Goal: Task Accomplishment & Management: Manage account settings

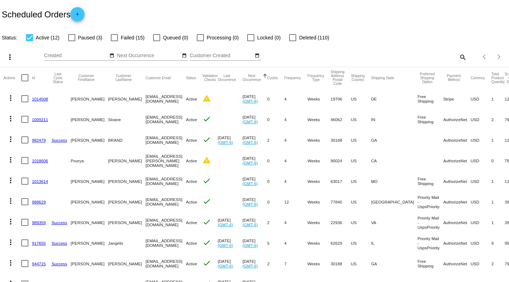
scroll to position [79, 0]
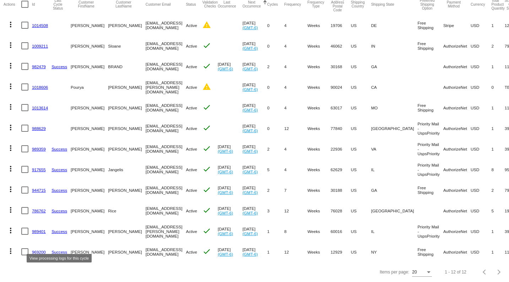
click at [59, 250] on link "Success" at bounding box center [60, 252] width 16 height 5
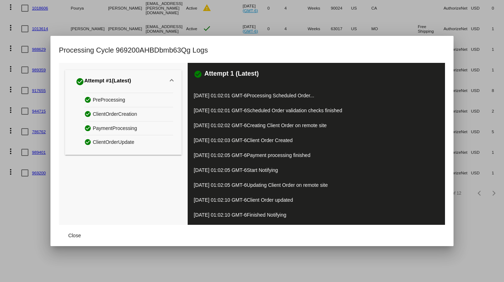
click at [68, 45] on h1 "Processing Cycle 969200AHBDbmb63Qg Logs" at bounding box center [133, 49] width 149 height 11
click at [382, 47] on div "Processing Cycle 969200AHBDbmb63Qg Logs" at bounding box center [252, 53] width 386 height 18
click at [69, 236] on span "Close" at bounding box center [74, 236] width 13 height 6
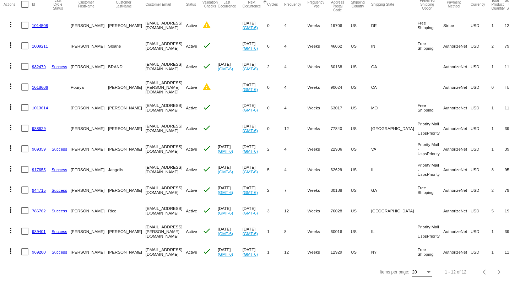
click at [25, 248] on div at bounding box center [24, 251] width 7 height 7
click at [25, 256] on input "checkbox" at bounding box center [25, 256] width 0 height 0
click at [26, 248] on div at bounding box center [24, 251] width 7 height 7
click at [25, 256] on input "checkbox" at bounding box center [25, 256] width 0 height 0
checkbox input "false"
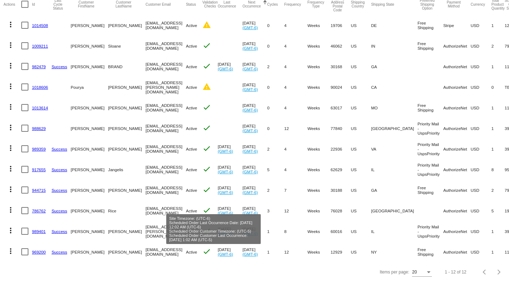
click at [218, 252] on link "(GMT-6)" at bounding box center [225, 254] width 15 height 5
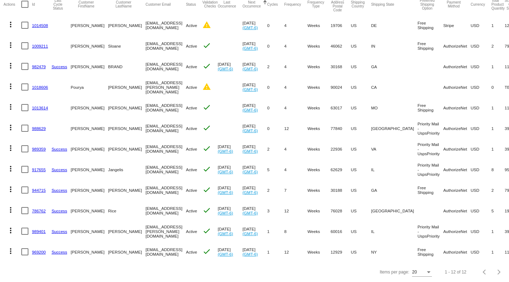
click at [218, 252] on link "(GMT-6)" at bounding box center [225, 254] width 15 height 5
click at [36, 250] on link "969200" at bounding box center [39, 252] width 14 height 5
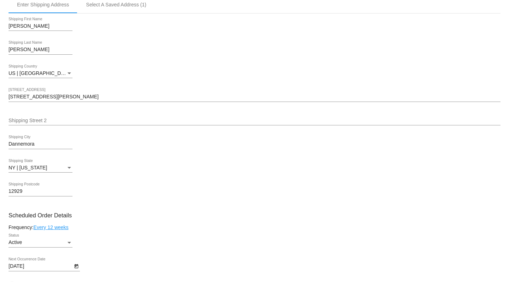
scroll to position [213, 0]
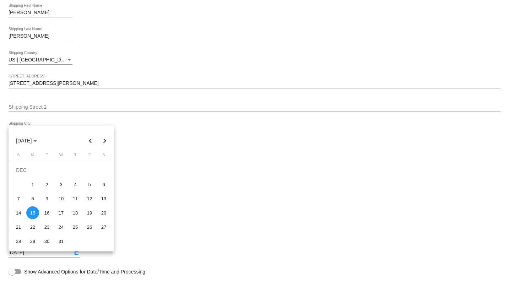
drag, startPoint x: 41, startPoint y: 258, endPoint x: 35, endPoint y: 254, distance: 6.9
click at [35, 254] on body "arrow_back Scheduled Order #969200 Active more_vert Last Processing Cycle ID: 9…" at bounding box center [254, 141] width 509 height 282
click at [89, 142] on button "Previous month" at bounding box center [91, 141] width 14 height 14
click at [89, 185] on div "7" at bounding box center [89, 184] width 13 height 13
type input "11/7/2025"
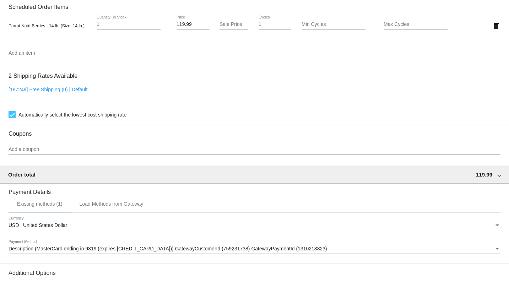
scroll to position [585, 0]
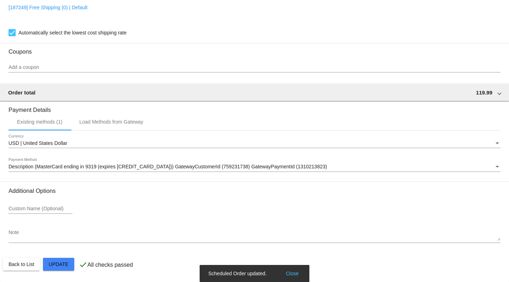
click at [289, 274] on button "Close" at bounding box center [292, 273] width 17 height 7
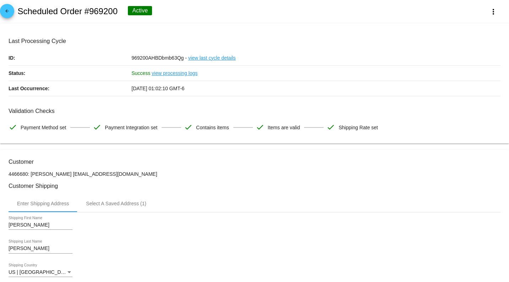
scroll to position [0, 0]
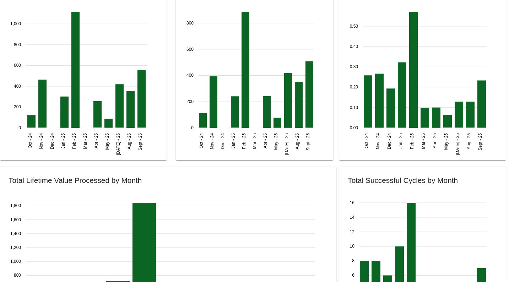
scroll to position [746, 0]
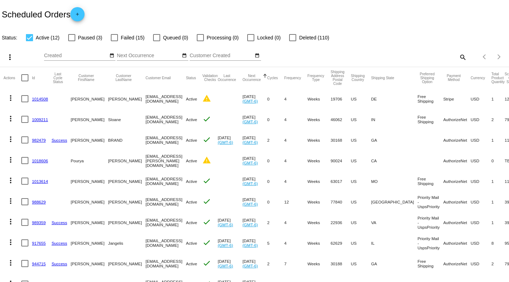
scroll to position [79, 0]
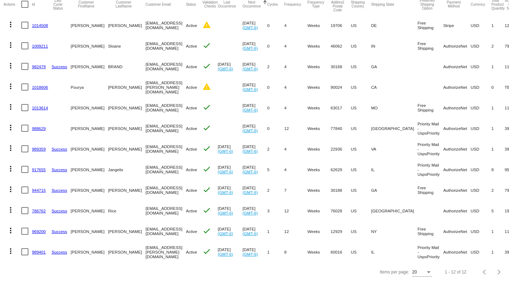
click at [39, 229] on link "969200" at bounding box center [39, 231] width 14 height 5
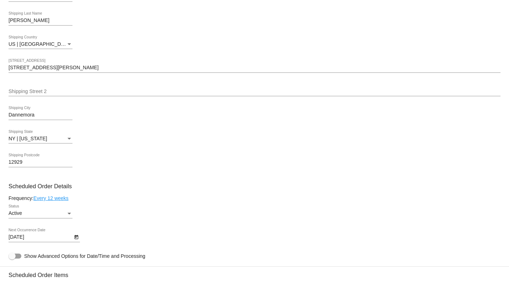
scroll to position [301, 0]
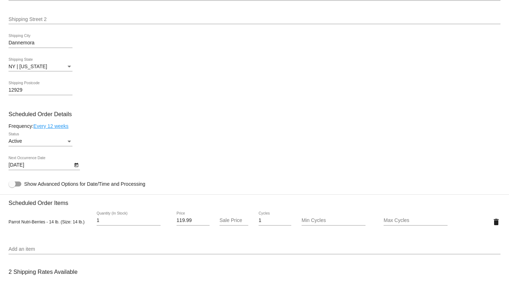
click at [75, 167] on icon "Open calendar" at bounding box center [76, 165] width 4 height 4
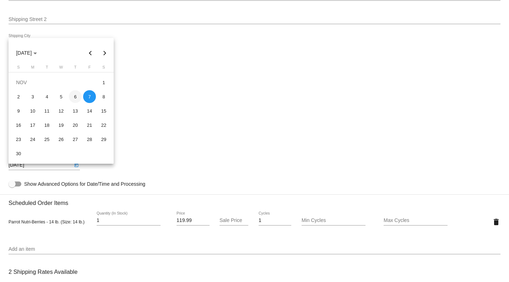
click at [76, 97] on div "6" at bounding box center [75, 96] width 13 height 13
type input "[DATE]"
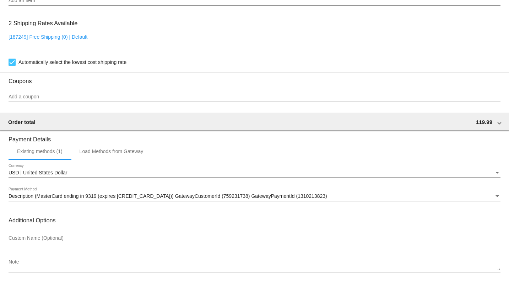
scroll to position [585, 0]
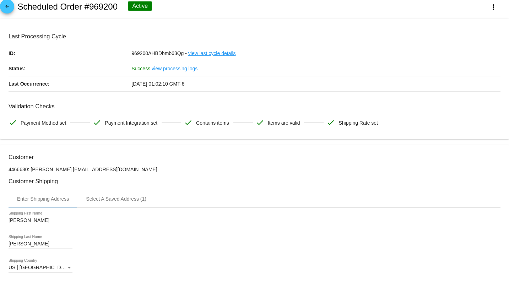
scroll to position [0, 0]
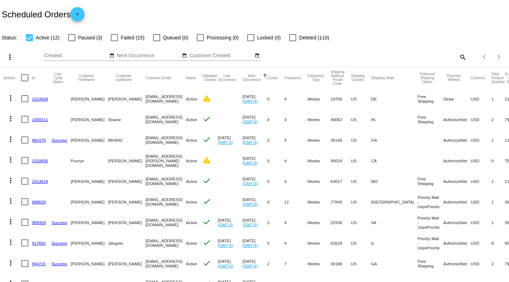
click at [459, 56] on mat-icon "search" at bounding box center [463, 57] width 9 height 11
click at [368, 54] on input "Search" at bounding box center [403, 56] width 127 height 6
type input "Kenyon"
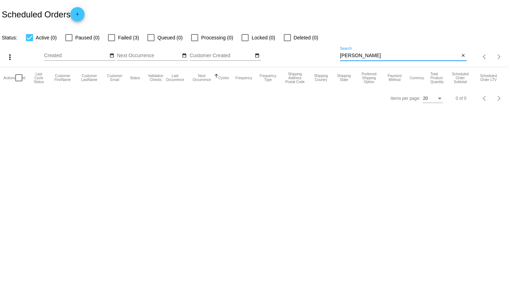
drag, startPoint x: 366, startPoint y: 53, endPoint x: 325, endPoint y: 55, distance: 40.9
click at [325, 55] on div "more_vert Sep Jan Feb Mar Apr 1" at bounding box center [254, 54] width 509 height 25
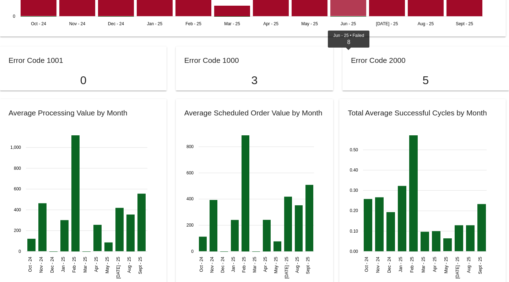
scroll to position [746, 0]
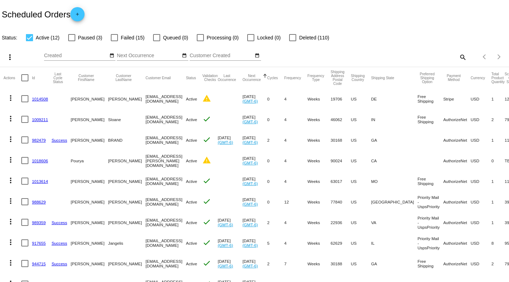
click at [77, 14] on mat-icon "add" at bounding box center [77, 16] width 9 height 9
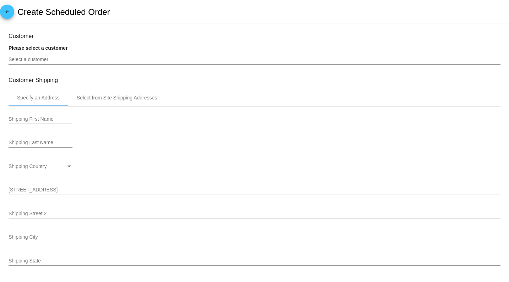
type input "10/23/2025"
click at [22, 56] on div "Select a customer" at bounding box center [255, 58] width 492 height 14
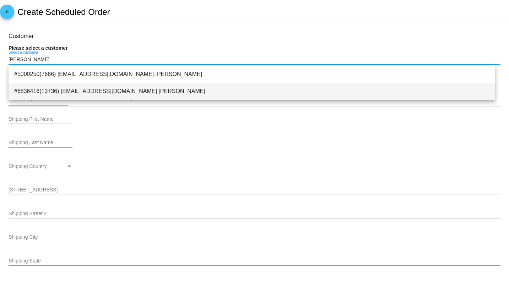
type input "Kenyon"
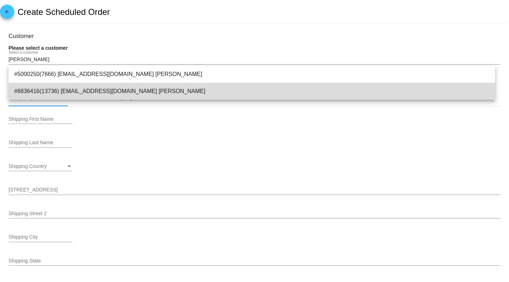
click at [113, 90] on span "#6836416(13736) kenyonj@msn.com Kenyon Isenberger" at bounding box center [252, 91] width 476 height 17
type input "Kenyon"
type input "Isenberger"
type input "8219 Homestake Rd"
type input "Larkspur"
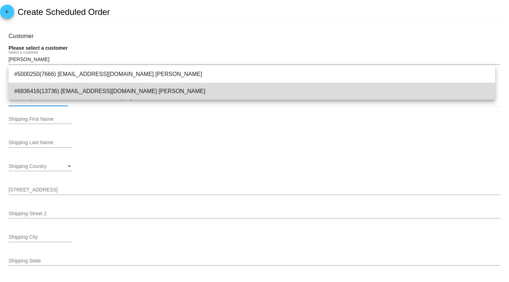
type input "80118"
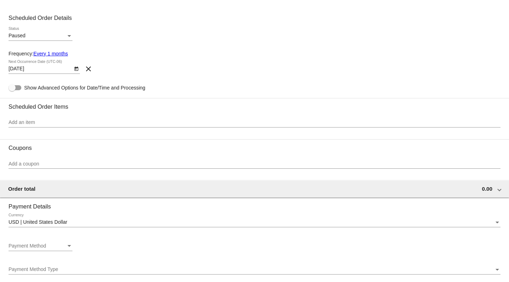
scroll to position [284, 0]
click at [68, 38] on div "Status" at bounding box center [70, 37] width 4 height 2
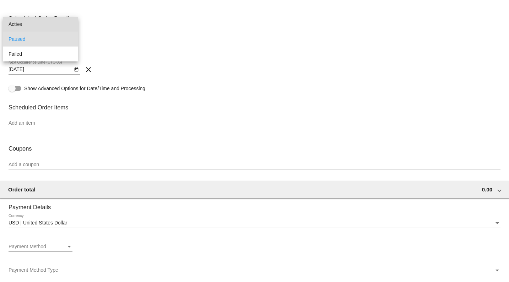
click at [18, 23] on span "Active" at bounding box center [41, 24] width 64 height 15
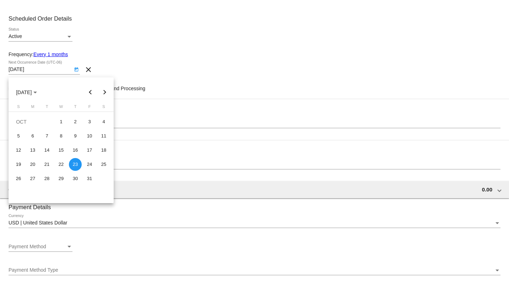
drag, startPoint x: 41, startPoint y: 72, endPoint x: 42, endPoint y: 248, distance: 176.3
click at [41, 259] on body "arrow_back Create Scheduled Order Customer 6836416(13736): Kenyon Isenberger ke…" at bounding box center [254, 141] width 509 height 282
click at [141, 220] on div at bounding box center [254, 141] width 509 height 282
click at [41, 72] on div at bounding box center [254, 141] width 509 height 282
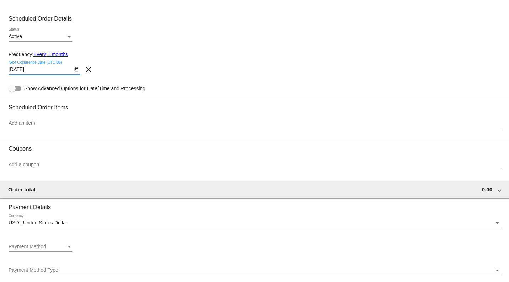
click at [32, 71] on input "10/23/2025" at bounding box center [41, 70] width 64 height 6
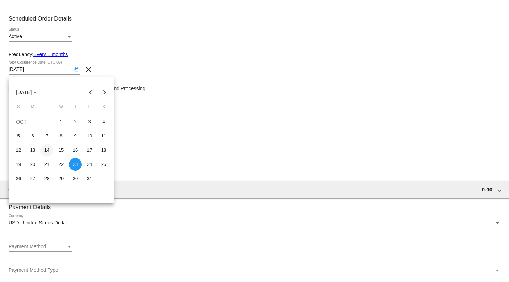
click at [49, 150] on div "14" at bounding box center [47, 150] width 13 height 13
type input "10/14/2025"
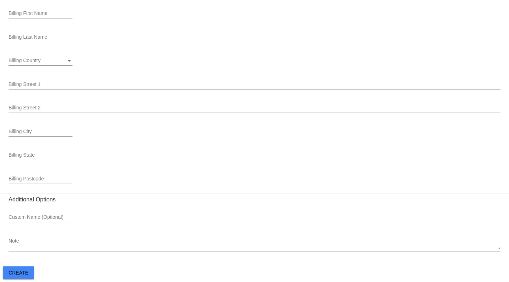
scroll to position [642, 0]
click at [19, 271] on span "Create" at bounding box center [19, 273] width 20 height 6
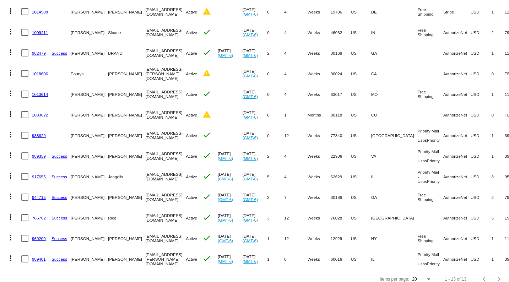
scroll to position [100, 0]
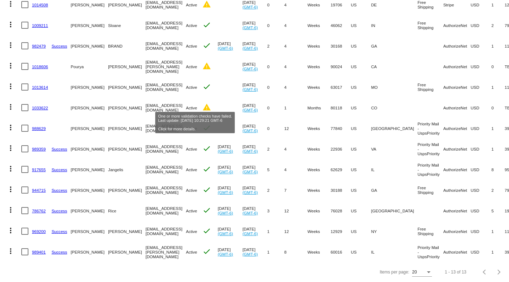
click at [203, 103] on mat-icon "warning" at bounding box center [207, 107] width 9 height 9
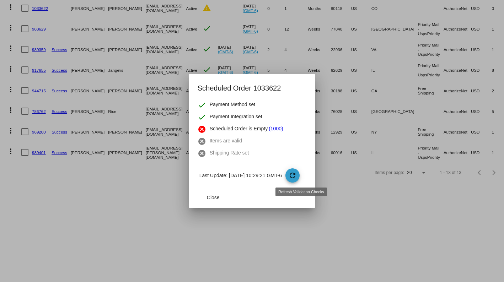
click at [297, 174] on mat-icon "refresh" at bounding box center [292, 175] width 9 height 9
drag, startPoint x: 210, startPoint y: 198, endPoint x: 189, endPoint y: 171, distance: 34.3
click at [208, 193] on button "Close" at bounding box center [213, 197] width 31 height 13
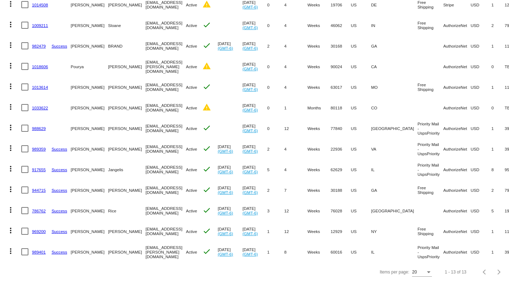
click at [36, 106] on link "1033622" at bounding box center [40, 108] width 16 height 5
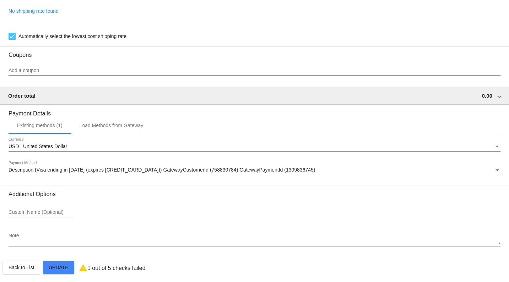
scroll to position [472, 0]
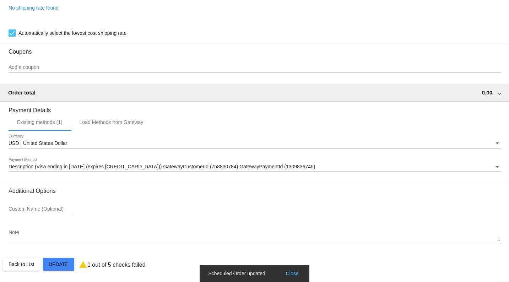
click at [294, 273] on button "Close" at bounding box center [292, 273] width 17 height 7
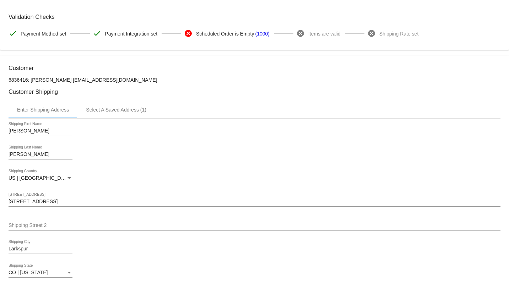
scroll to position [0, 0]
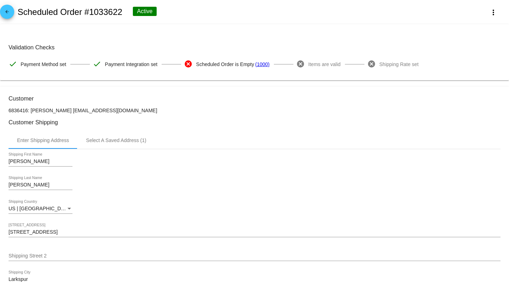
click at [95, 38] on mat-card-content "Validation Checks check Payment Method set check Payment Integration set cancel…" at bounding box center [255, 52] width 492 height 39
click at [112, 43] on mat-card-content "Validation Checks check Payment Method set check Payment Integration set cancel…" at bounding box center [255, 52] width 492 height 39
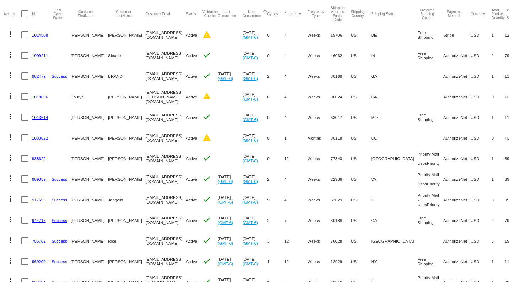
scroll to position [64, 0]
click at [37, 139] on link "1033622" at bounding box center [40, 138] width 16 height 5
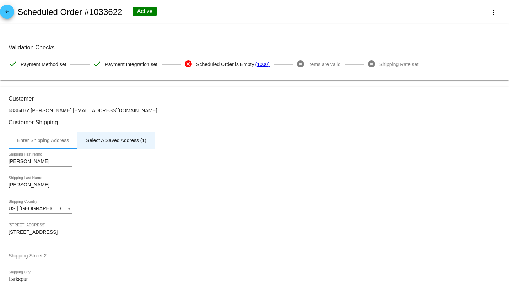
click at [111, 142] on div "Select A Saved Address (1)" at bounding box center [116, 141] width 60 height 6
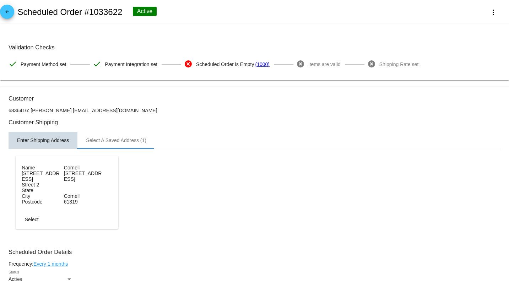
click at [56, 141] on div "Enter Shipping Address" at bounding box center [43, 141] width 52 height 6
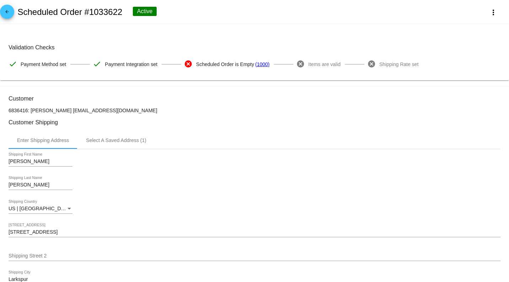
drag, startPoint x: 227, startPoint y: 111, endPoint x: 221, endPoint y: 105, distance: 8.3
click at [205, 42] on mat-card-content "Validation Checks check Payment Method set check Payment Integration set cancel…" at bounding box center [255, 52] width 492 height 39
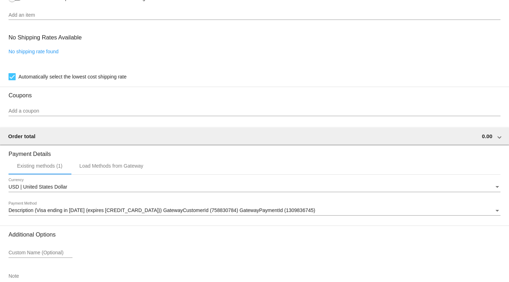
scroll to position [472, 0]
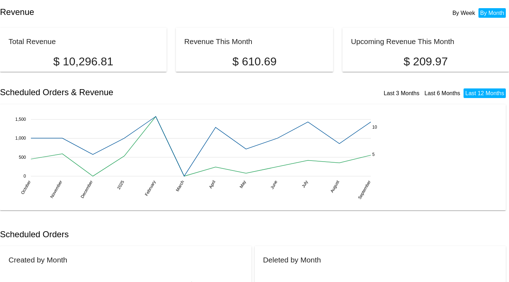
click at [234, 101] on div "Scheduled Orders & Revenue Last 3 Months Last 6 Months Last 12 Months" at bounding box center [254, 92] width 509 height 24
click at [227, 9] on h2 "Revenue" at bounding box center [127, 12] width 255 height 10
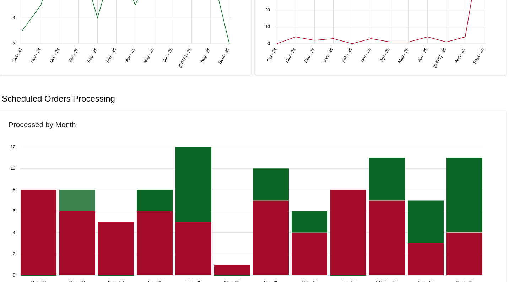
scroll to position [355, 0]
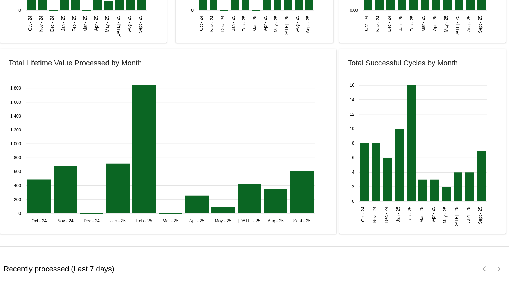
scroll to position [906, 0]
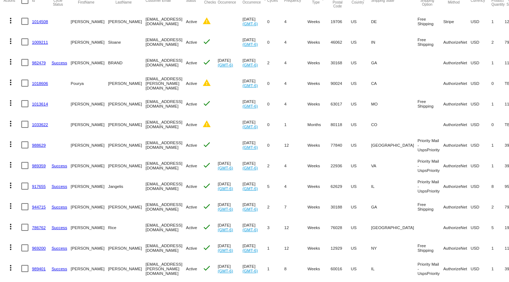
scroll to position [100, 0]
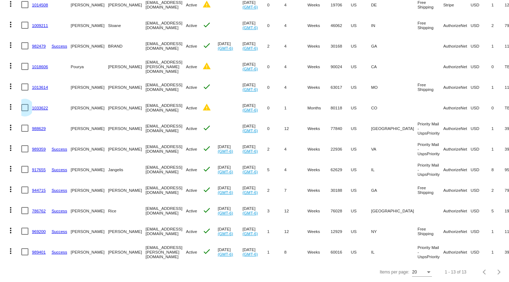
click at [24, 104] on div at bounding box center [24, 107] width 7 height 7
click at [25, 111] on input "checkbox" at bounding box center [25, 111] width 0 height 0
checkbox input "true"
click at [41, 106] on link "1033622" at bounding box center [40, 108] width 16 height 5
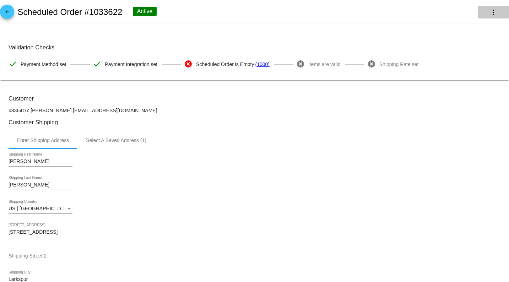
click at [489, 12] on mat-icon "more_vert" at bounding box center [493, 12] width 9 height 9
click at [357, 15] on div at bounding box center [254, 141] width 509 height 282
click at [493, 11] on button "more_vert" at bounding box center [493, 12] width 31 height 13
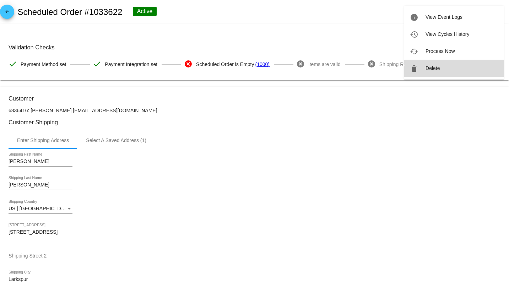
click at [437, 69] on span "Delete" at bounding box center [433, 68] width 14 height 6
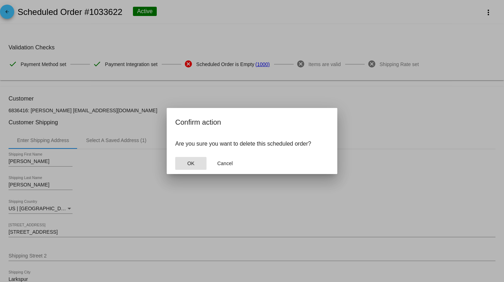
click at [188, 166] on span "OK" at bounding box center [190, 164] width 7 height 6
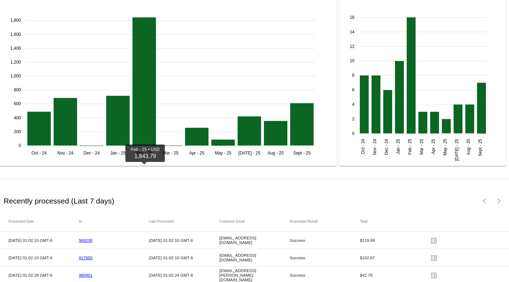
scroll to position [1014, 0]
